Goal: Find contact information: Find contact information

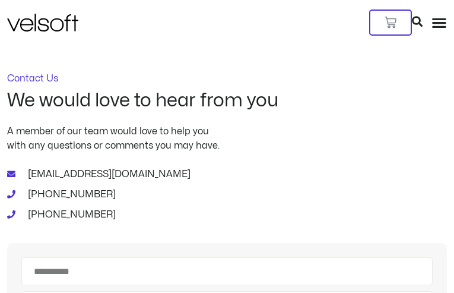
type input "********"
type input "**********"
